Goal: Information Seeking & Learning: Learn about a topic

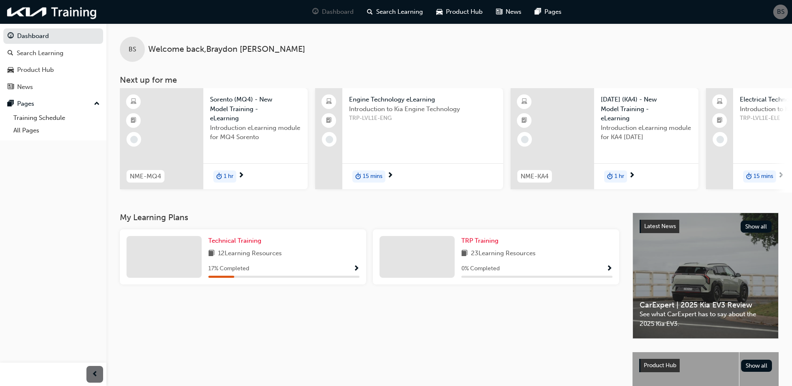
click at [356, 266] on div "Technical Training 12 Learning Resources 17 % Completed" at bounding box center [283, 257] width 151 height 42
click at [356, 271] on span "Show Progress" at bounding box center [356, 269] width 6 height 8
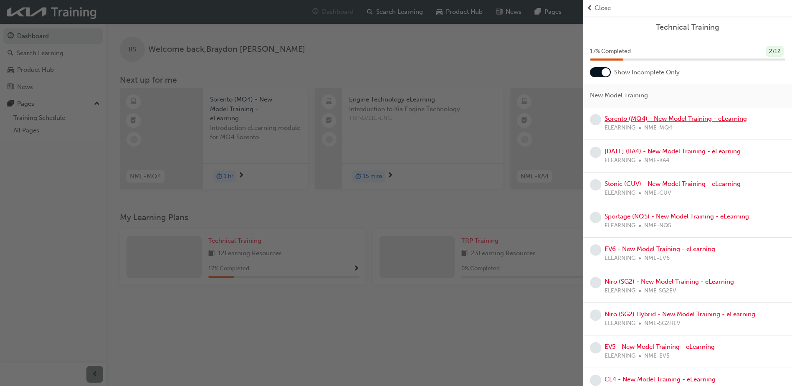
click at [686, 119] on link "Sorento (MQ4) - New Model Training - eLearning" at bounding box center [675, 119] width 142 height 8
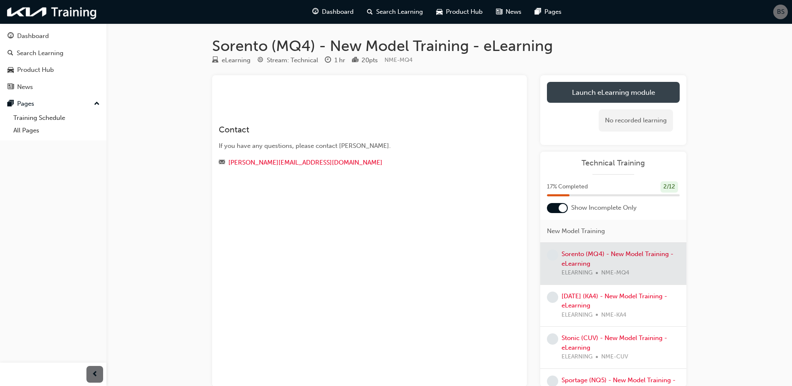
click at [596, 92] on link "Launch eLearning module" at bounding box center [613, 92] width 133 height 21
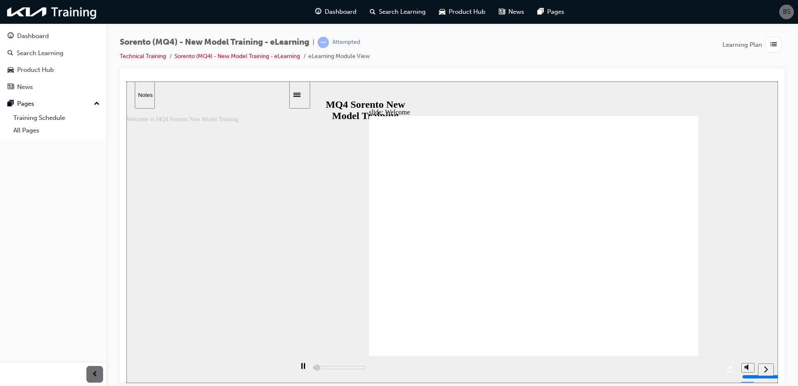
click at [296, 371] on div "play/pause" at bounding box center [303, 369] width 14 height 14
click at [300, 369] on icon "play/pause" at bounding box center [302, 365] width 5 height 6
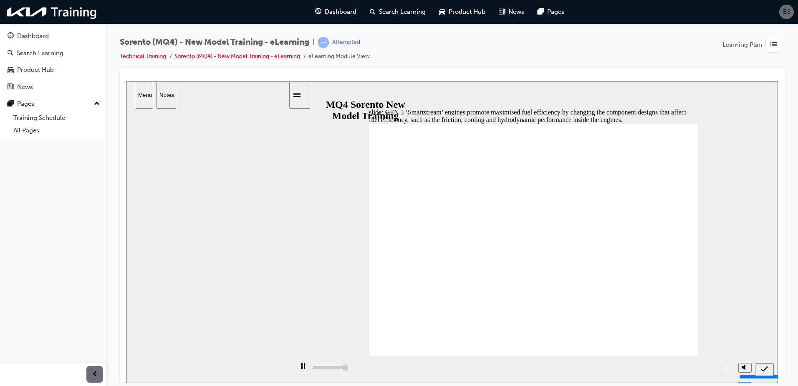
type input "3100"
radio input "true"
click at [766, 369] on icon "submit" at bounding box center [764, 369] width 7 height 8
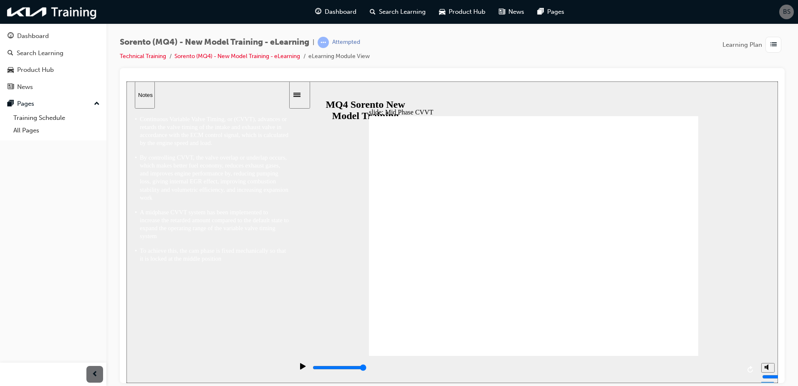
type input "5000"
radio input "true"
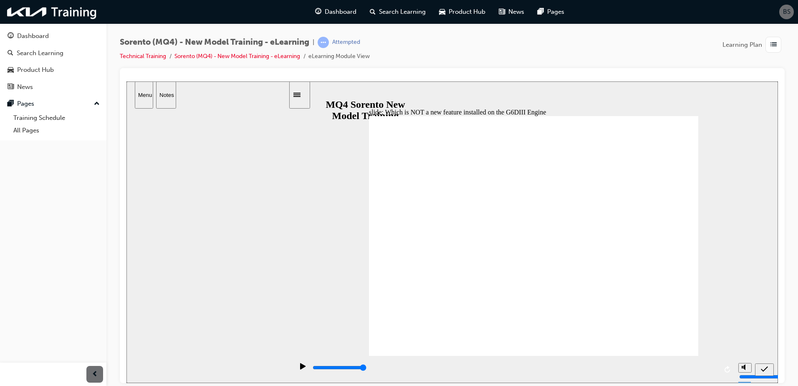
click at [765, 367] on icon "submit" at bounding box center [764, 369] width 7 height 8
type input "5000"
